Goal: Transaction & Acquisition: Book appointment/travel/reservation

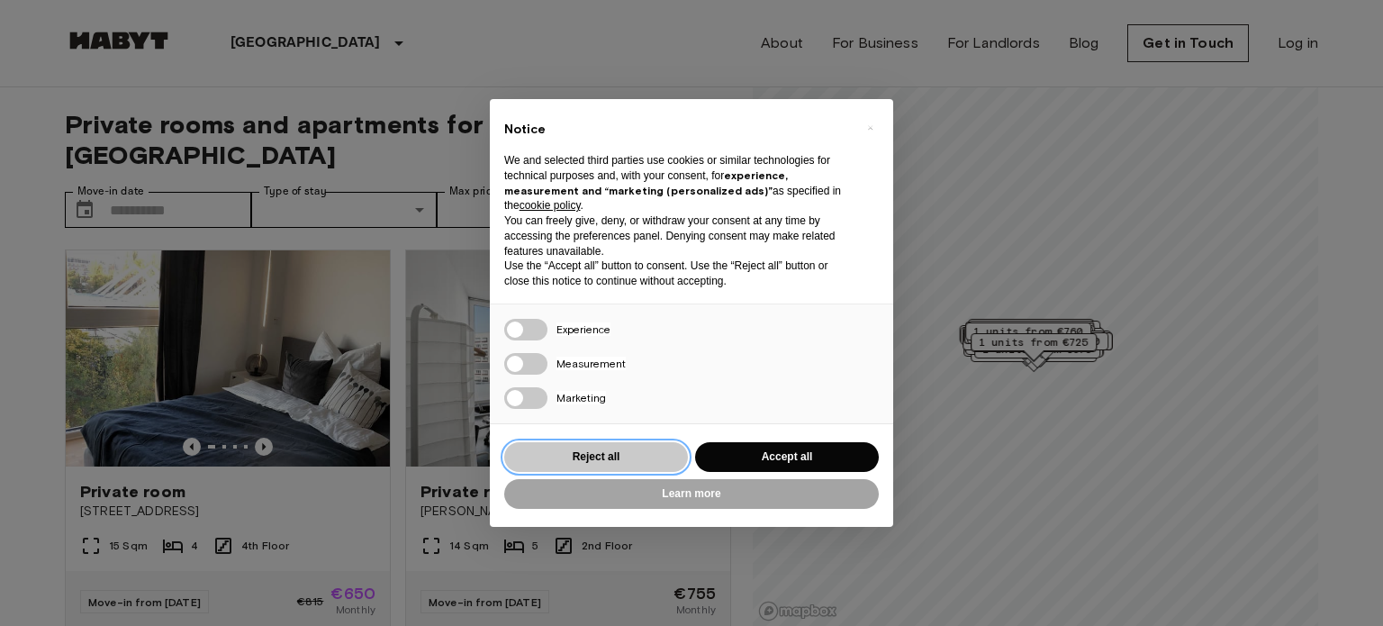
click at [655, 463] on button "Reject all" at bounding box center [596, 457] width 184 height 30
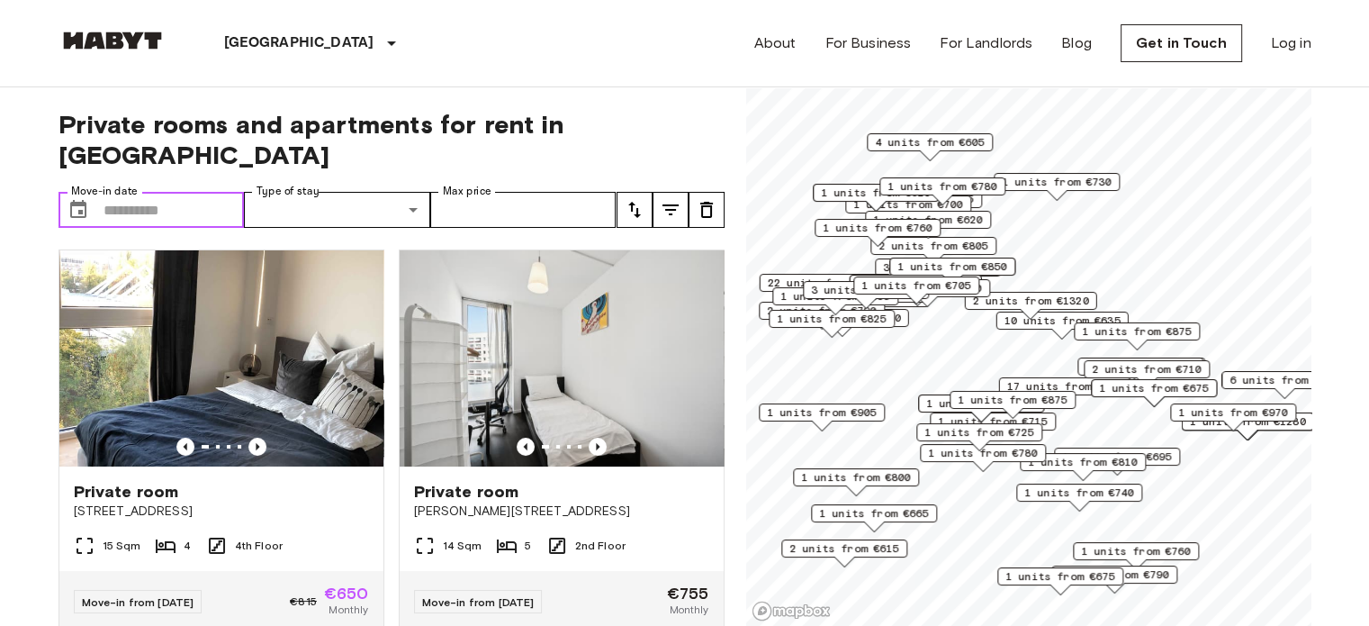
click at [136, 192] on input "Move-in date" at bounding box center [174, 210] width 141 height 36
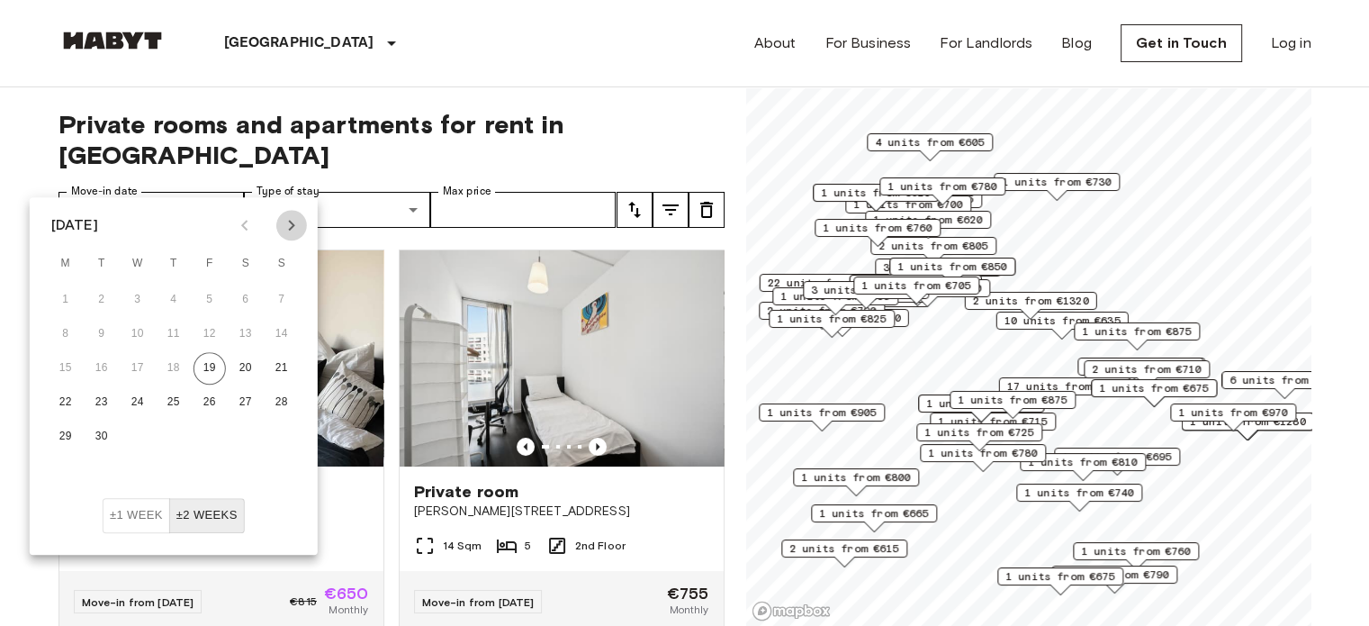
click at [290, 230] on icon "Next month" at bounding box center [292, 225] width 22 height 22
click at [162, 342] on button "9" at bounding box center [174, 334] width 32 height 32
type input "**********"
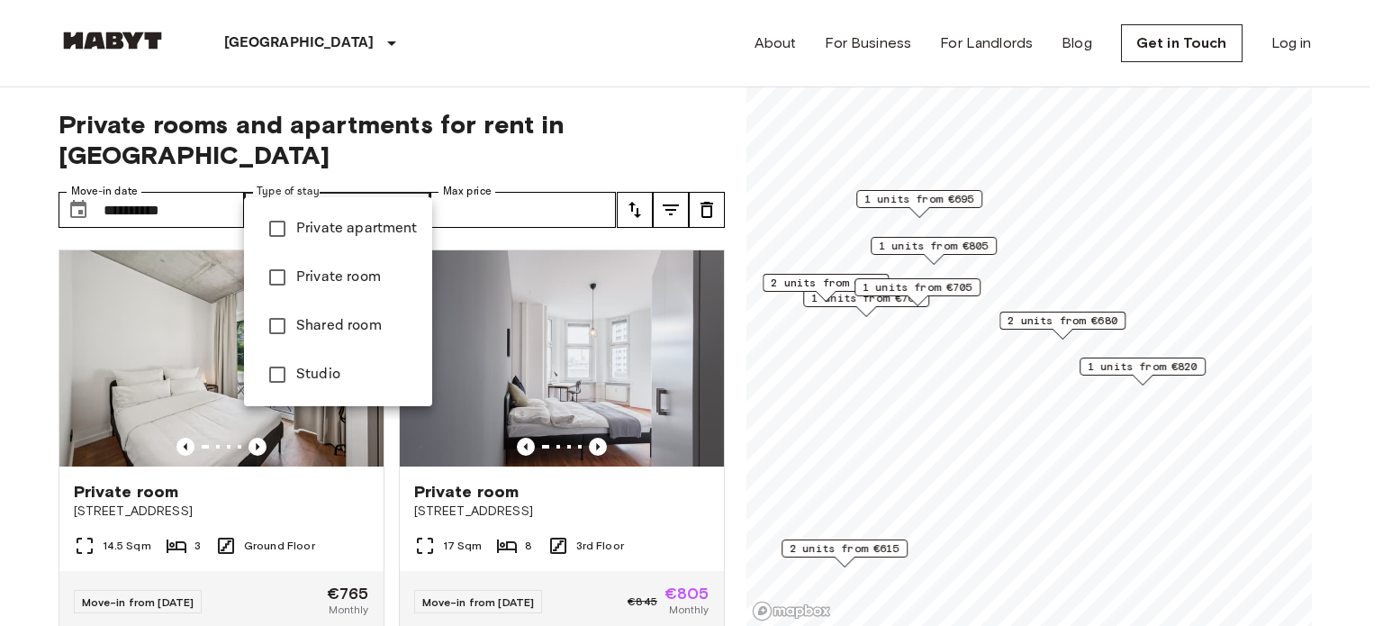
click at [363, 260] on li "Private room" at bounding box center [338, 277] width 188 height 49
type input "**********"
click at [468, 191] on div at bounding box center [691, 313] width 1383 height 626
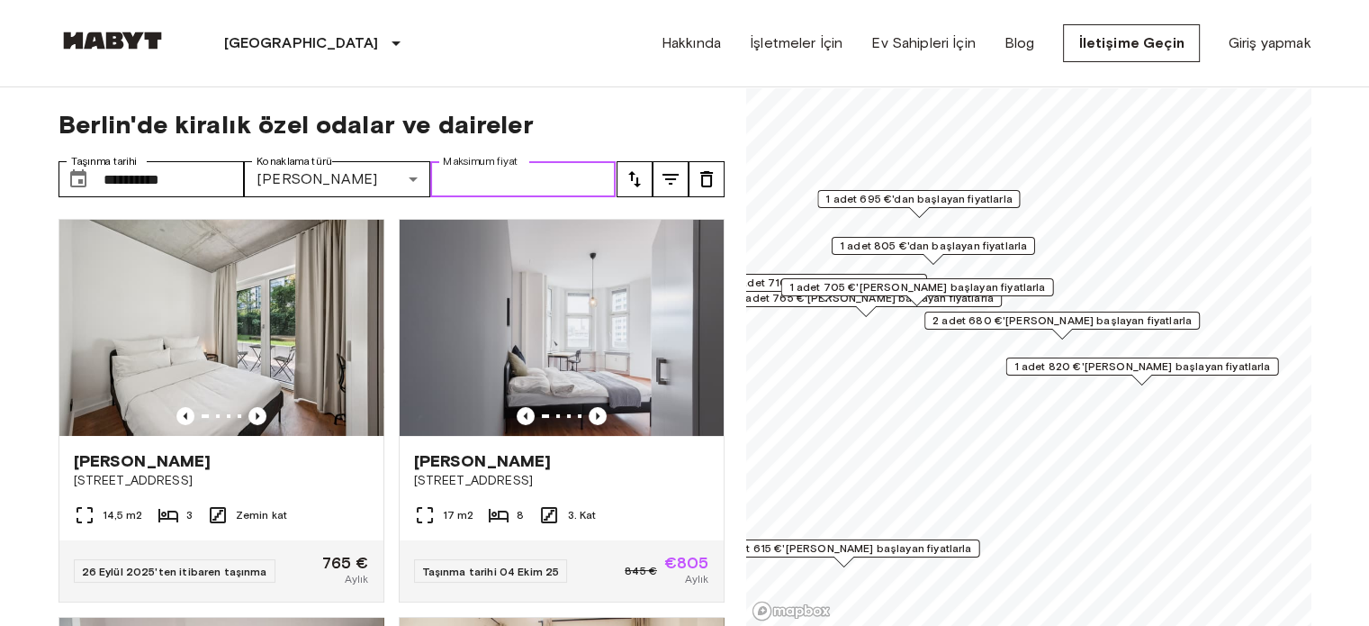
click at [550, 188] on input "Maksimum fiyat" at bounding box center [523, 179] width 186 height 36
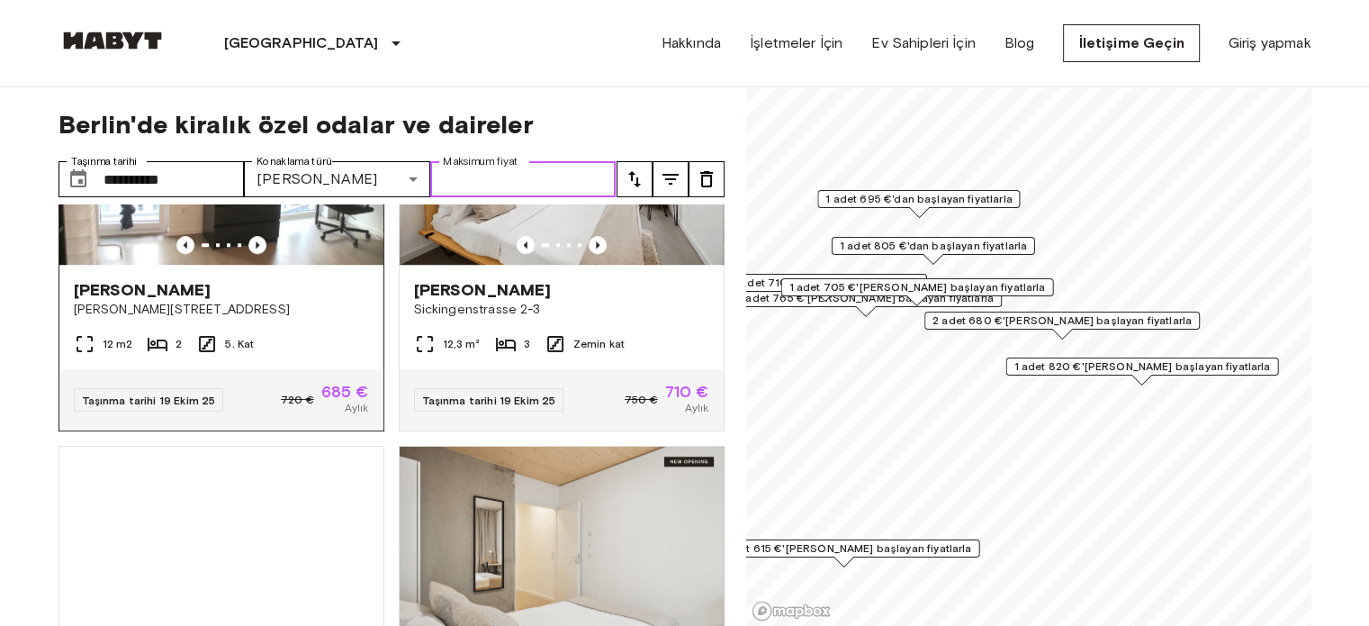
scroll to position [1260, 0]
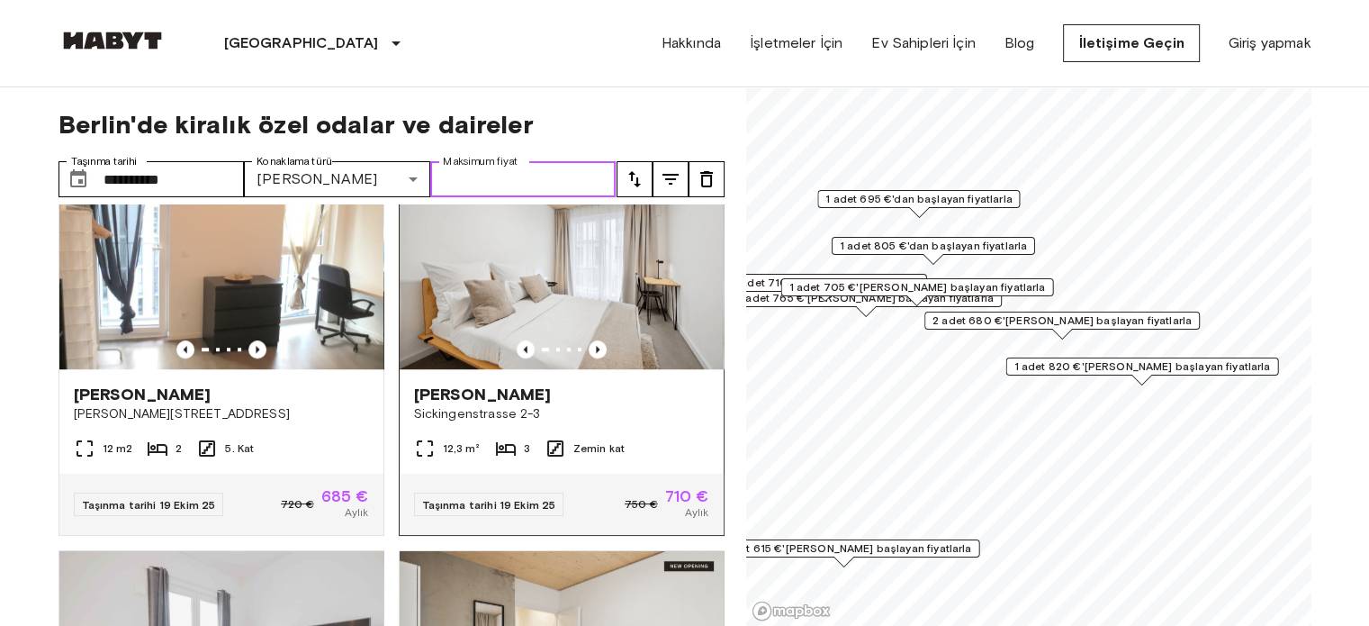
click at [501, 274] on img at bounding box center [561, 261] width 324 height 216
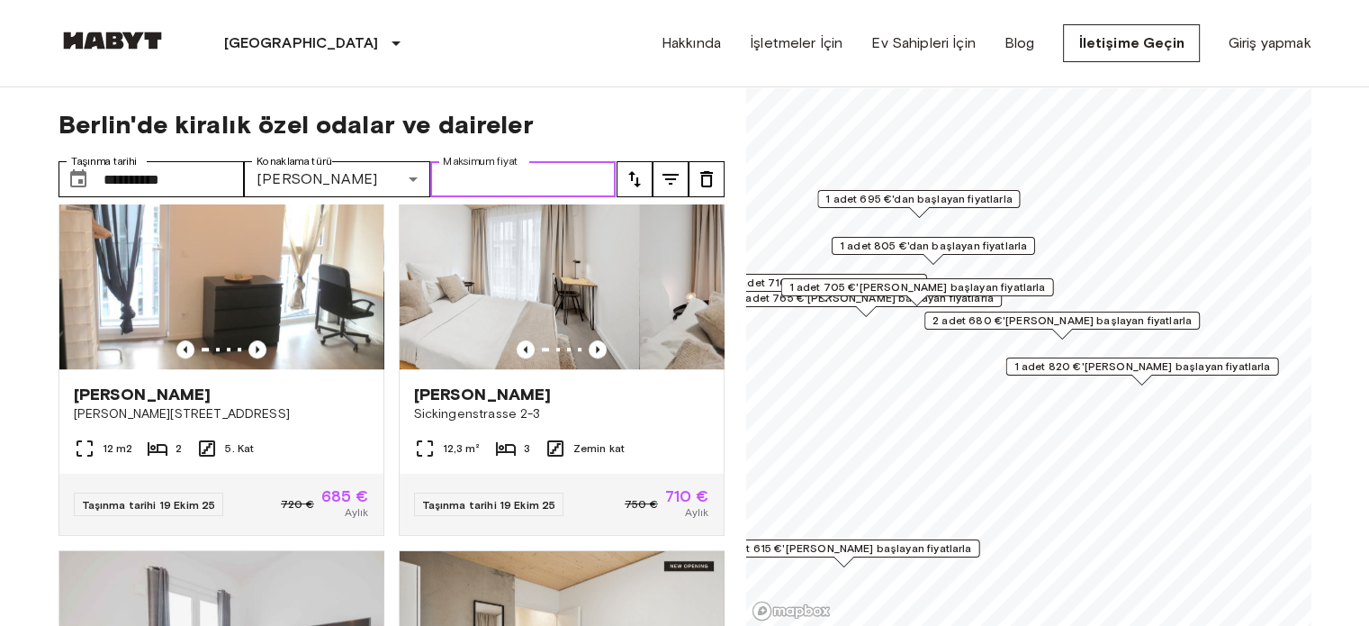
drag, startPoint x: 591, startPoint y: 351, endPoint x: 382, endPoint y: 327, distance: 210.3
click at [396, 327] on img at bounding box center [477, 261] width 324 height 216
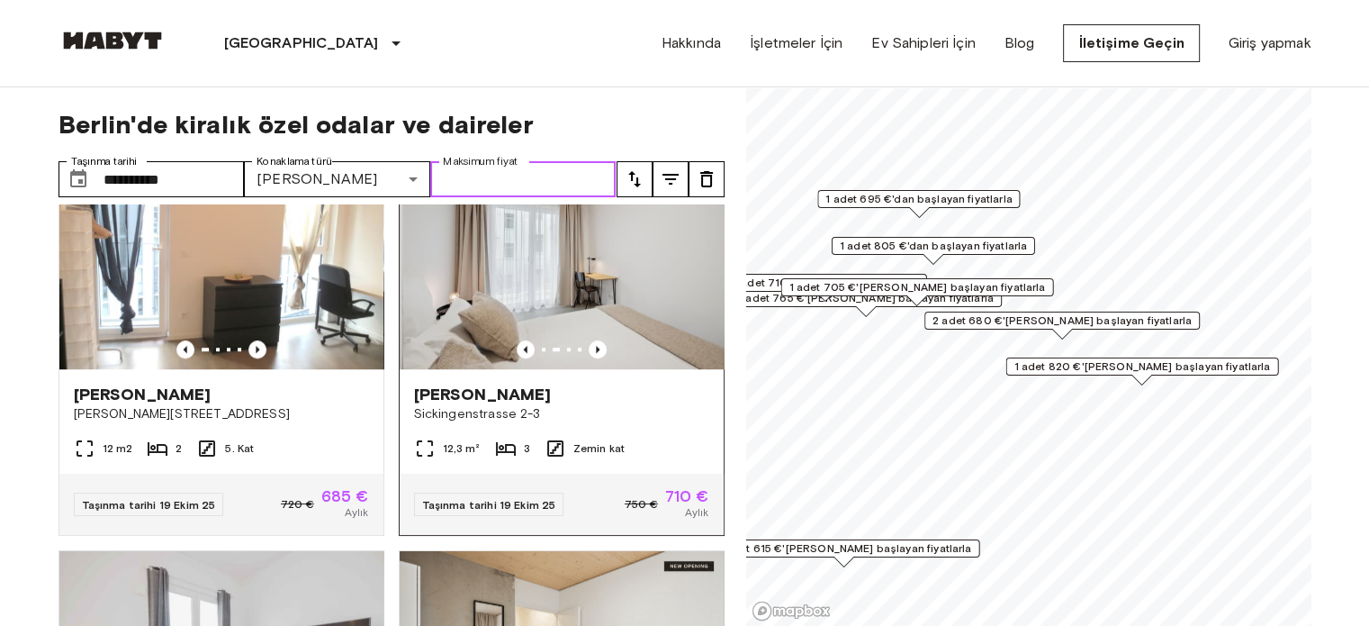
drag, startPoint x: 550, startPoint y: 318, endPoint x: 485, endPoint y: 312, distance: 65.0
click at [494, 312] on img at bounding box center [564, 261] width 324 height 216
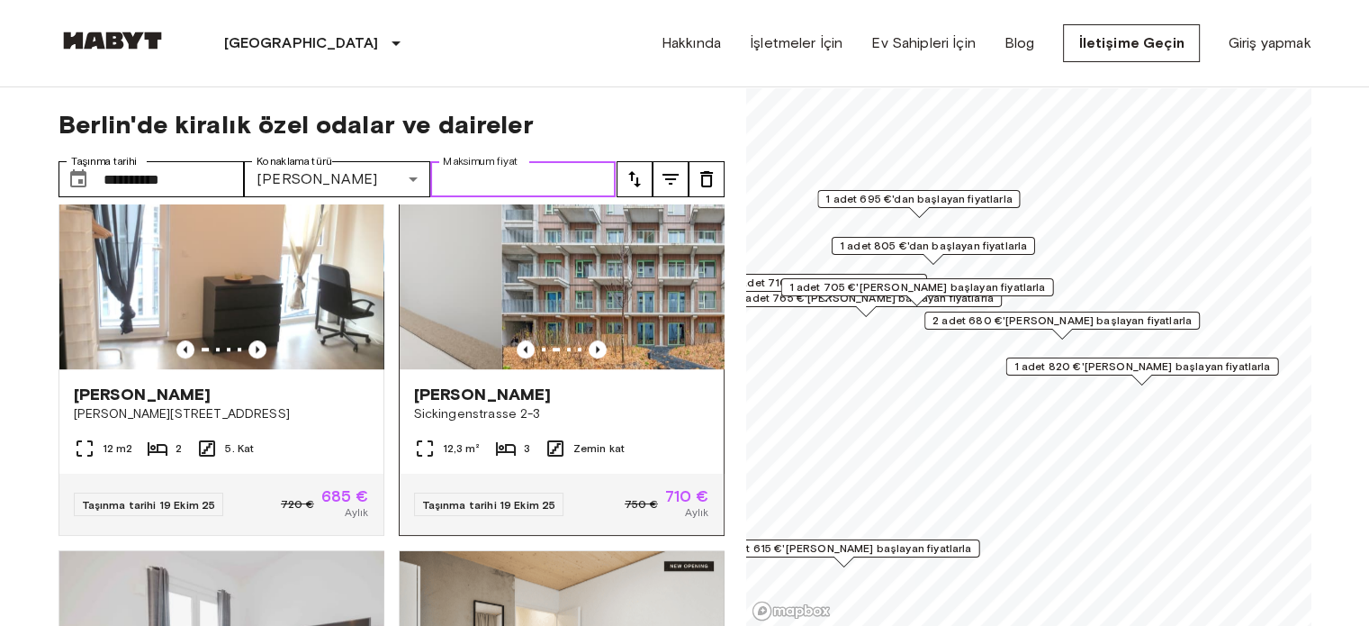
drag, startPoint x: 638, startPoint y: 318, endPoint x: 421, endPoint y: 317, distance: 216.9
click at [421, 317] on img at bounding box center [339, 261] width 324 height 216
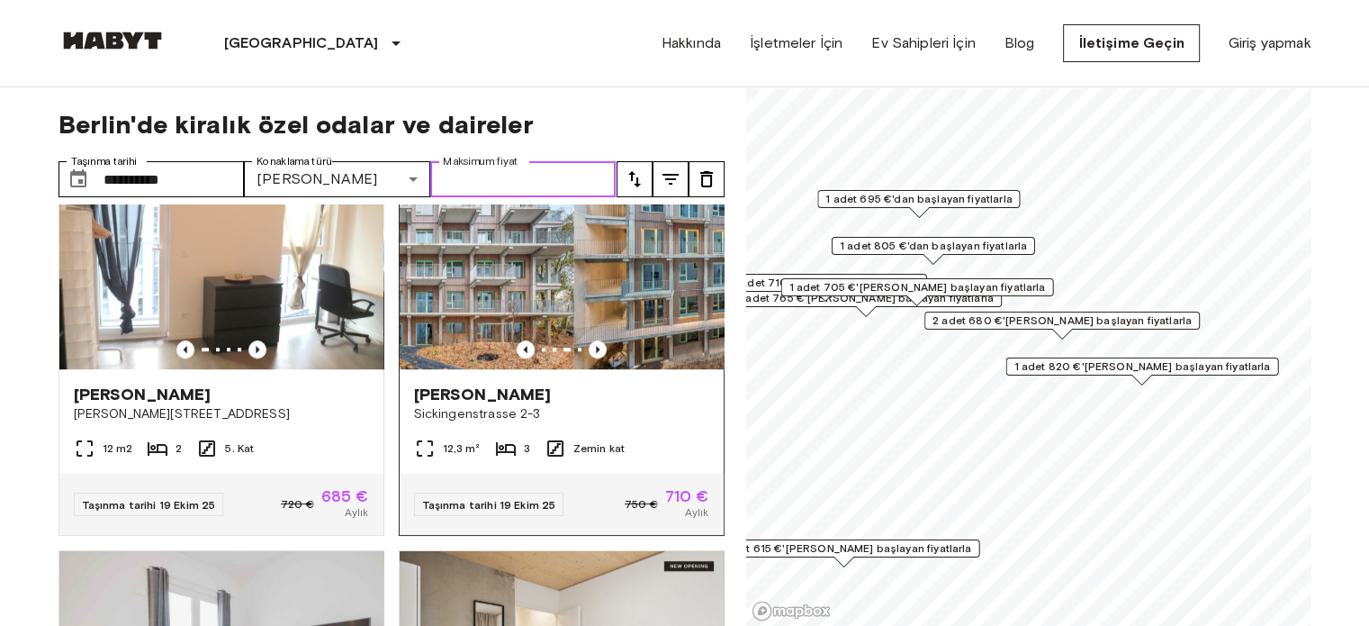
drag, startPoint x: 578, startPoint y: 295, endPoint x: 428, endPoint y: 294, distance: 149.4
click at [428, 294] on img at bounding box center [411, 261] width 324 height 216
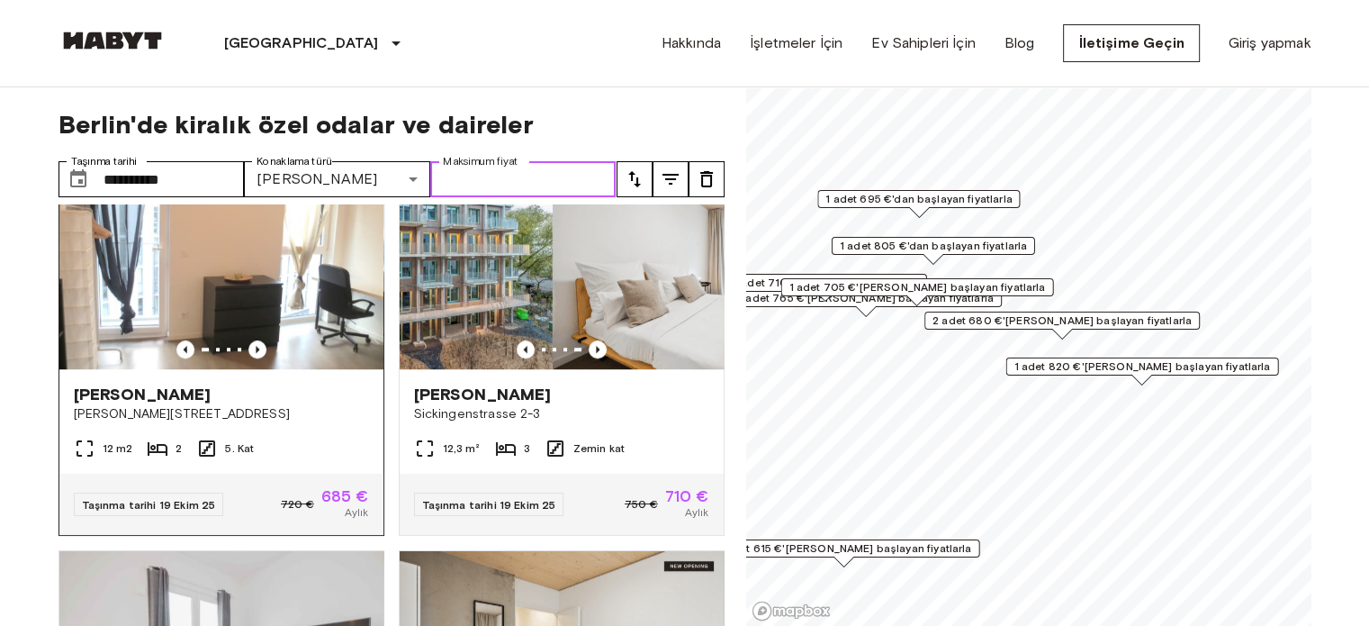
drag, startPoint x: 565, startPoint y: 287, endPoint x: 364, endPoint y: 289, distance: 201.6
click at [364, 289] on div "[GEOGRAPHIC_DATA][STREET_ADDRESS],5 m2 3 Zemin kat 26 Eylül 2025'ten itibaren t…" at bounding box center [384, 415] width 681 height 422
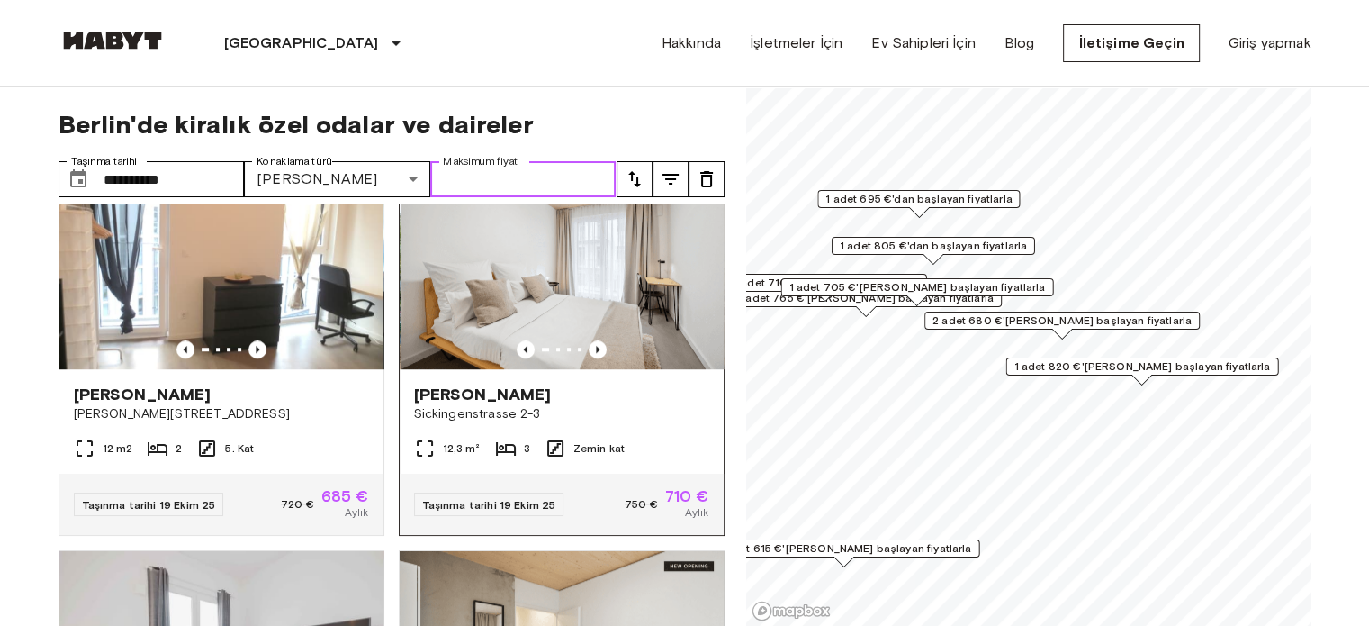
click at [532, 289] on img at bounding box center [562, 261] width 324 height 216
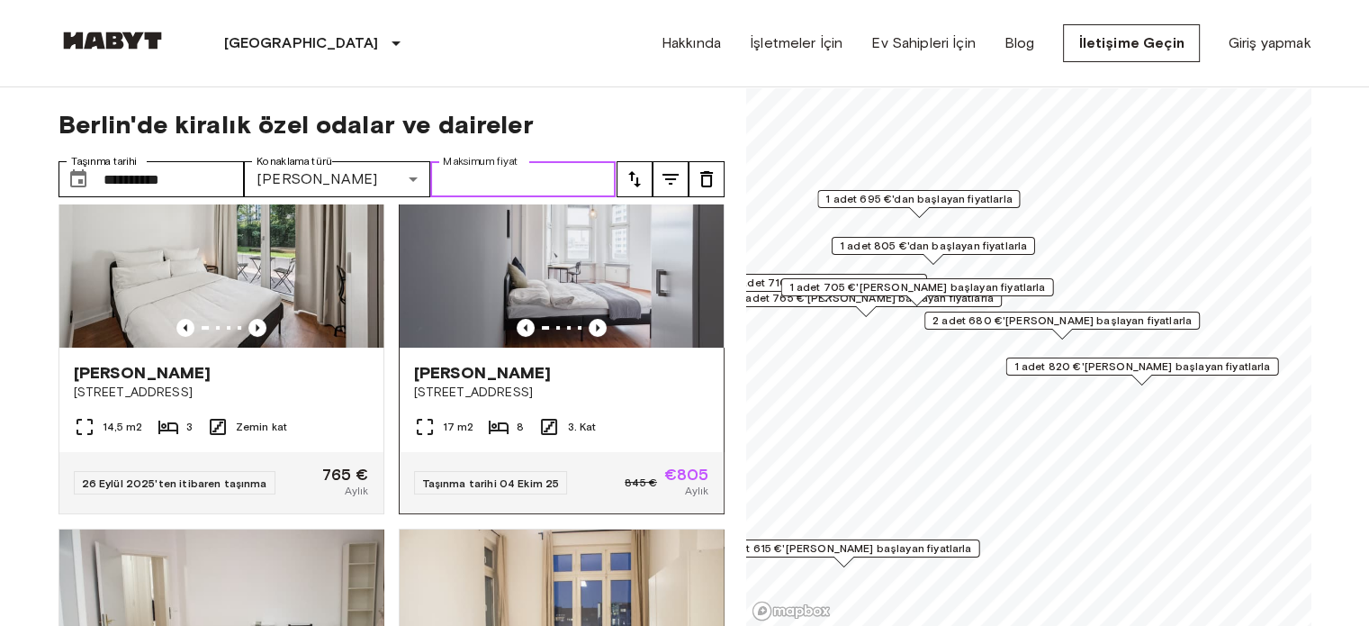
scroll to position [0, 0]
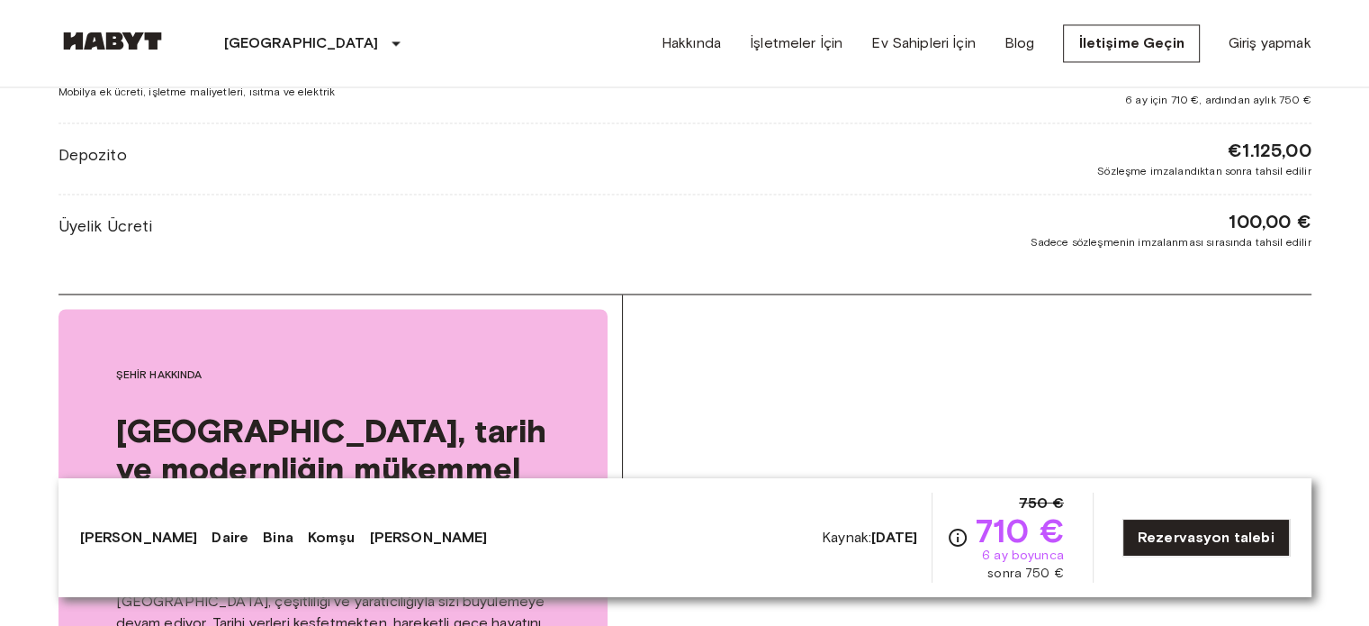
scroll to position [2701, 0]
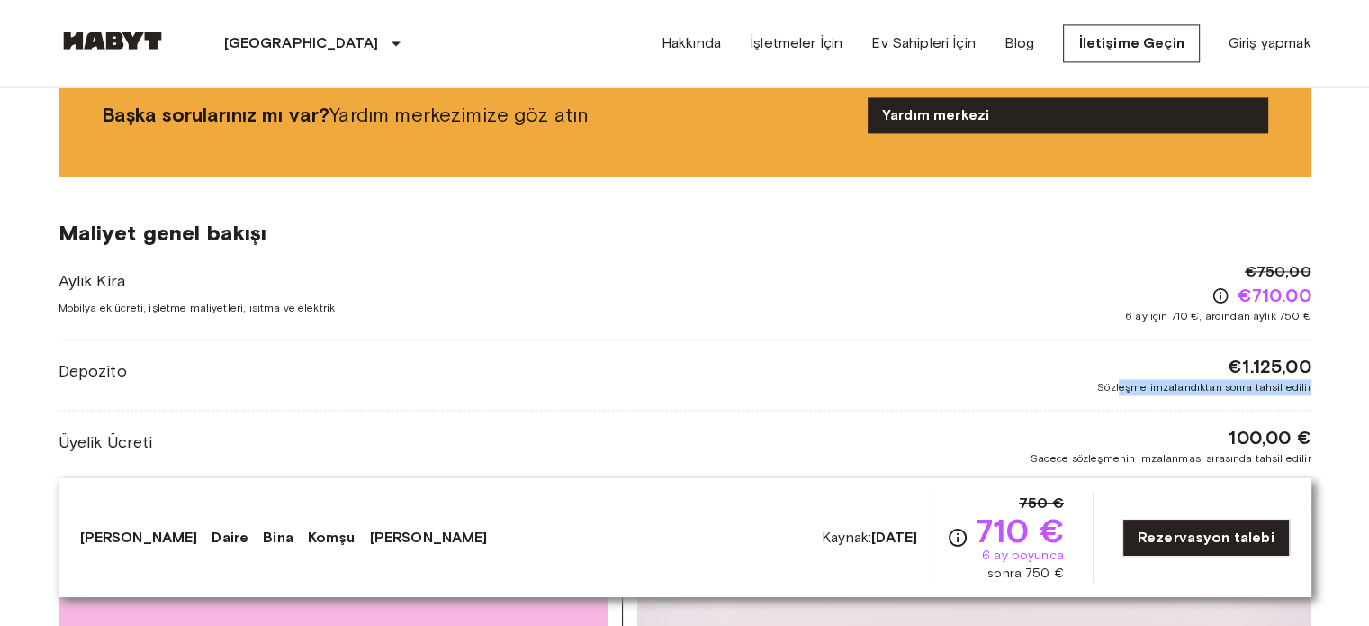
drag, startPoint x: 1128, startPoint y: 361, endPoint x: 1318, endPoint y: 361, distance: 189.9
click at [1210, 385] on div "Aylık Kira Mobilya ek ücreti, işletme maliyetleri, ısıtma ve elektrik €750,00 €…" at bounding box center [685, 363] width 1253 height 205
drag, startPoint x: 1222, startPoint y: 337, endPoint x: 1293, endPoint y: 340, distance: 70.3
click at [1293, 354] on div "€1.125,00 Sözleşme imzalandıktan sonra tahsil edilir" at bounding box center [1203, 374] width 213 height 41
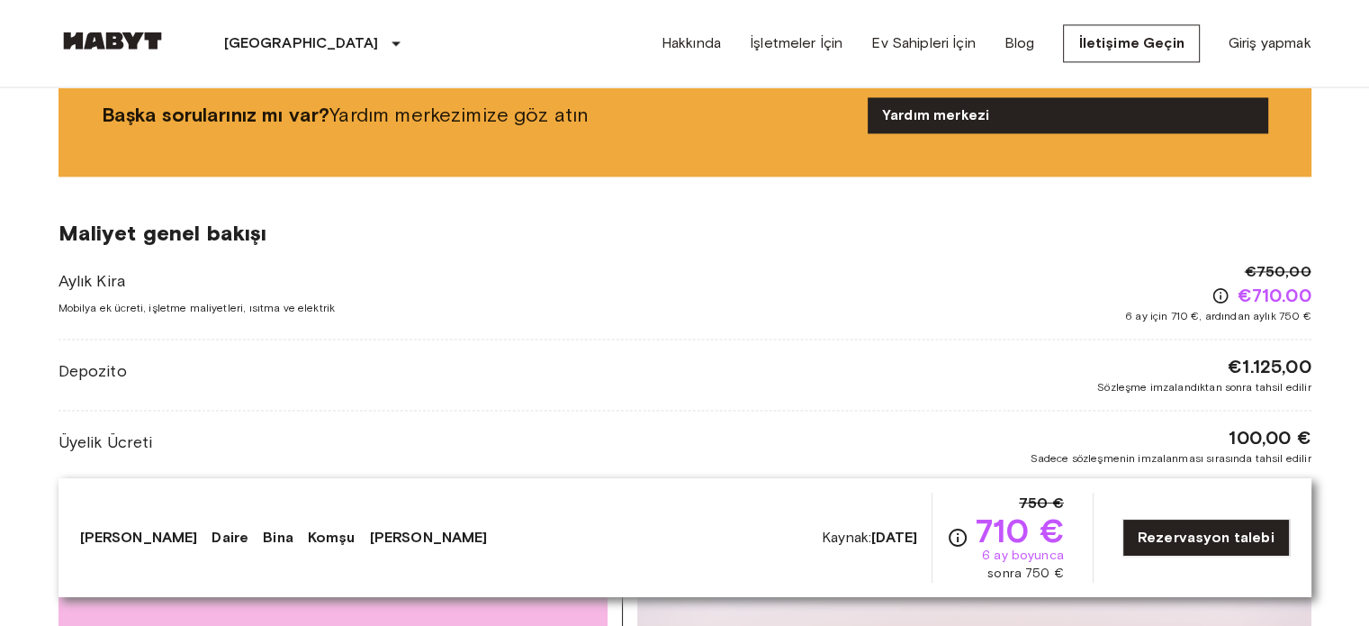
click at [1204, 354] on div "€1.125,00 Sözleşme imzalandıktan sonra tahsil edilir" at bounding box center [1203, 374] width 213 height 41
click at [657, 228] on div "Maliyet genel bakışı Aylık Kira Mobilya ek ücreti, işletme maliyetleri, ısıtma …" at bounding box center [685, 342] width 1253 height 333
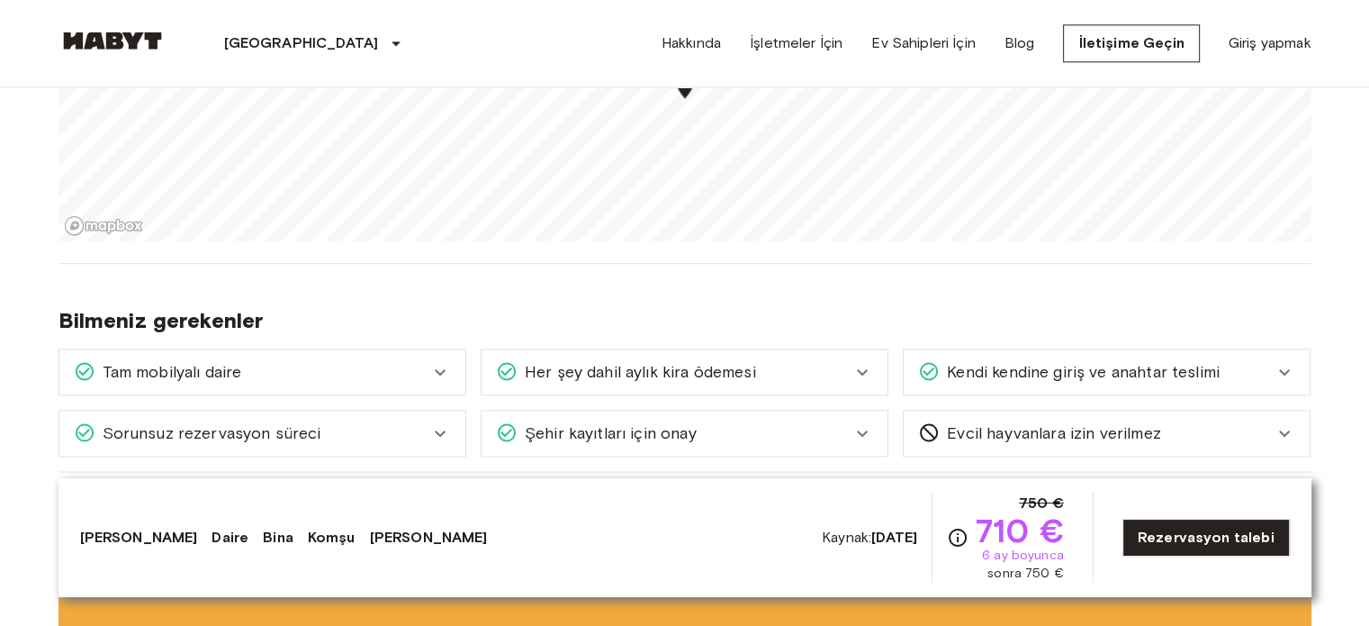
scroll to position [2175, 0]
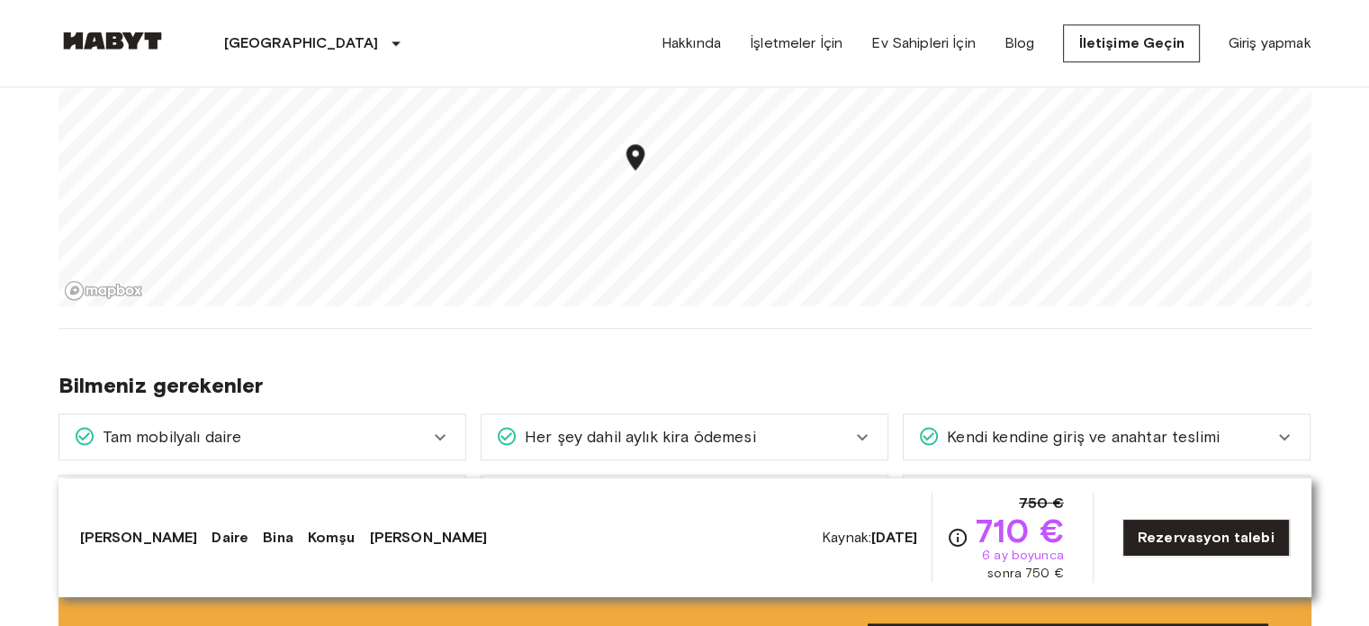
click at [636, 156] on div "Harita işaretleyicisi" at bounding box center [635, 159] width 32 height 37
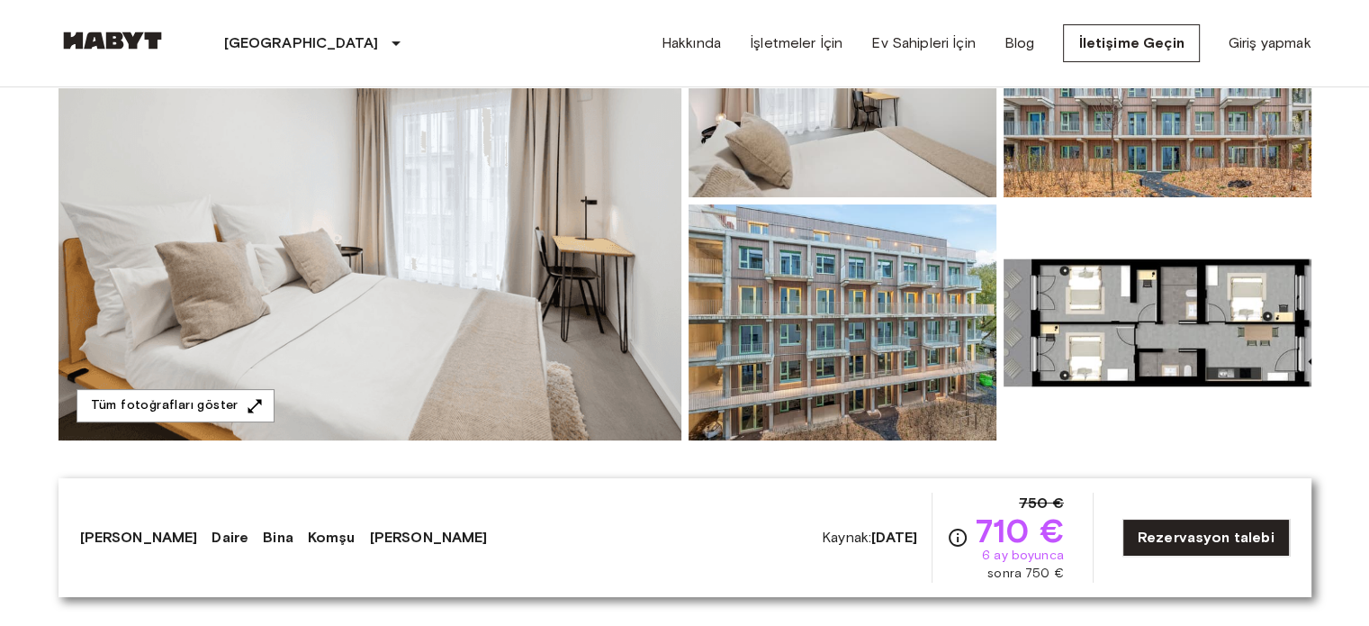
scroll to position [450, 0]
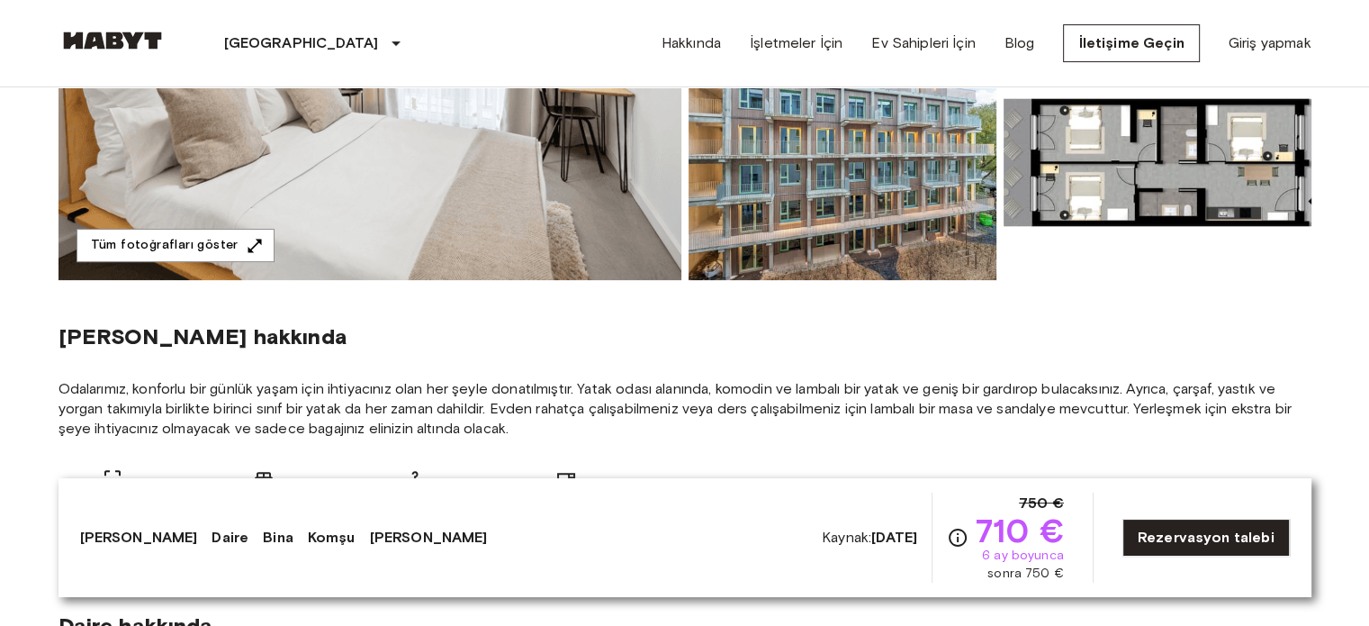
click at [537, 236] on img at bounding box center [370, 40] width 623 height 479
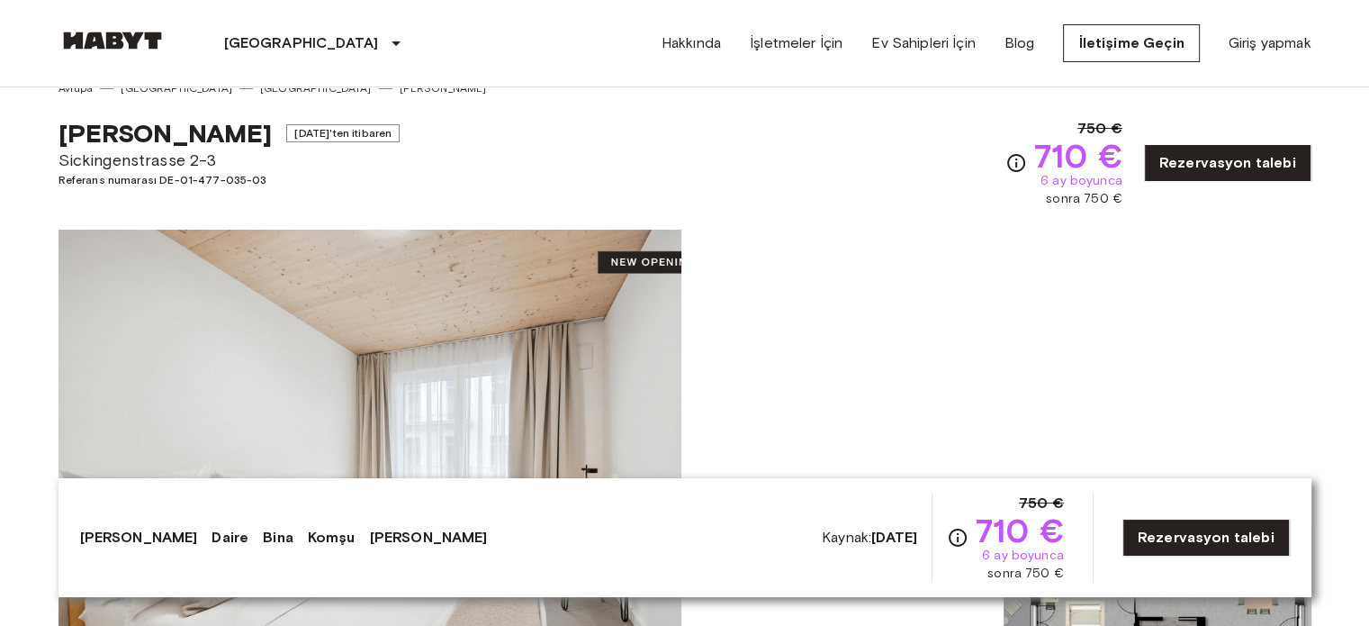
scroll to position [0, 0]
